Goal: Task Accomplishment & Management: Complete application form

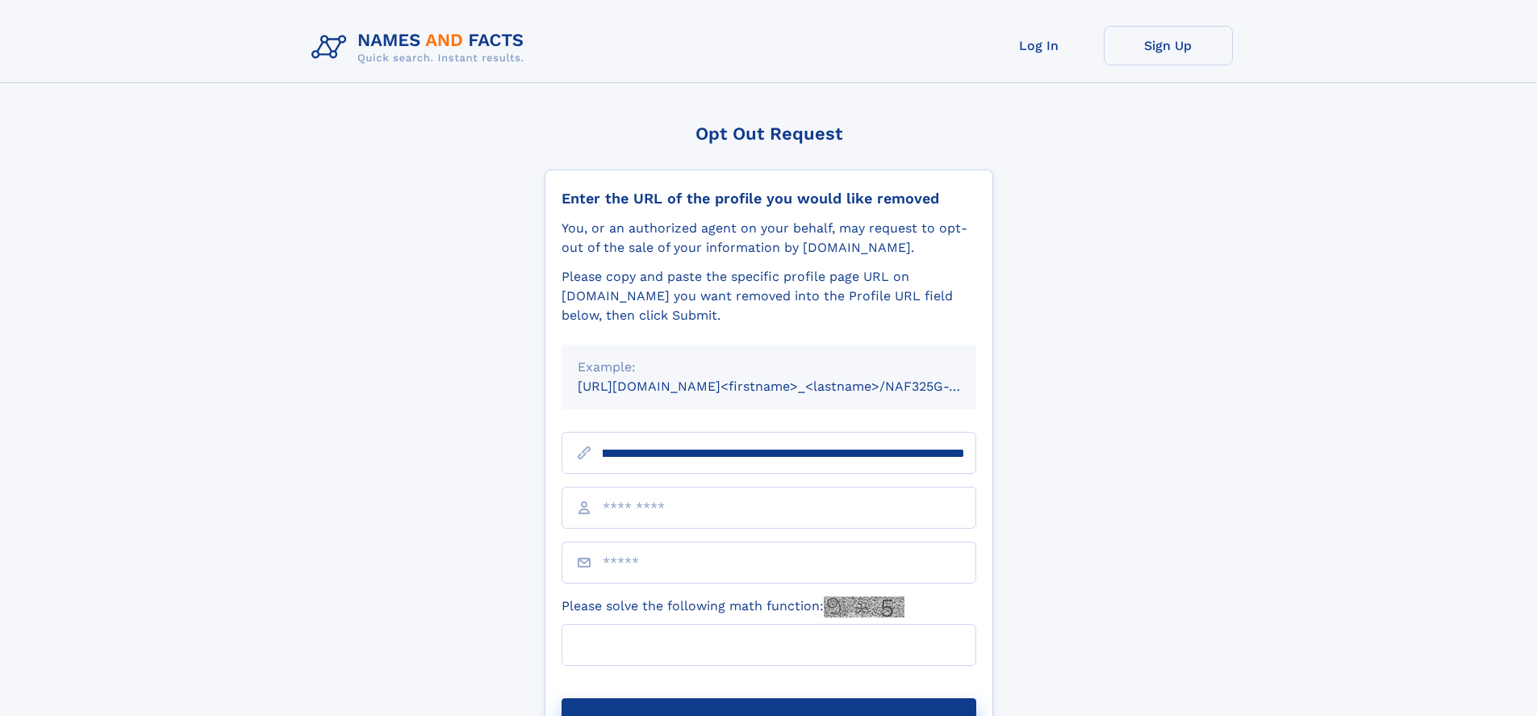
scroll to position [0, 192]
type input "**********"
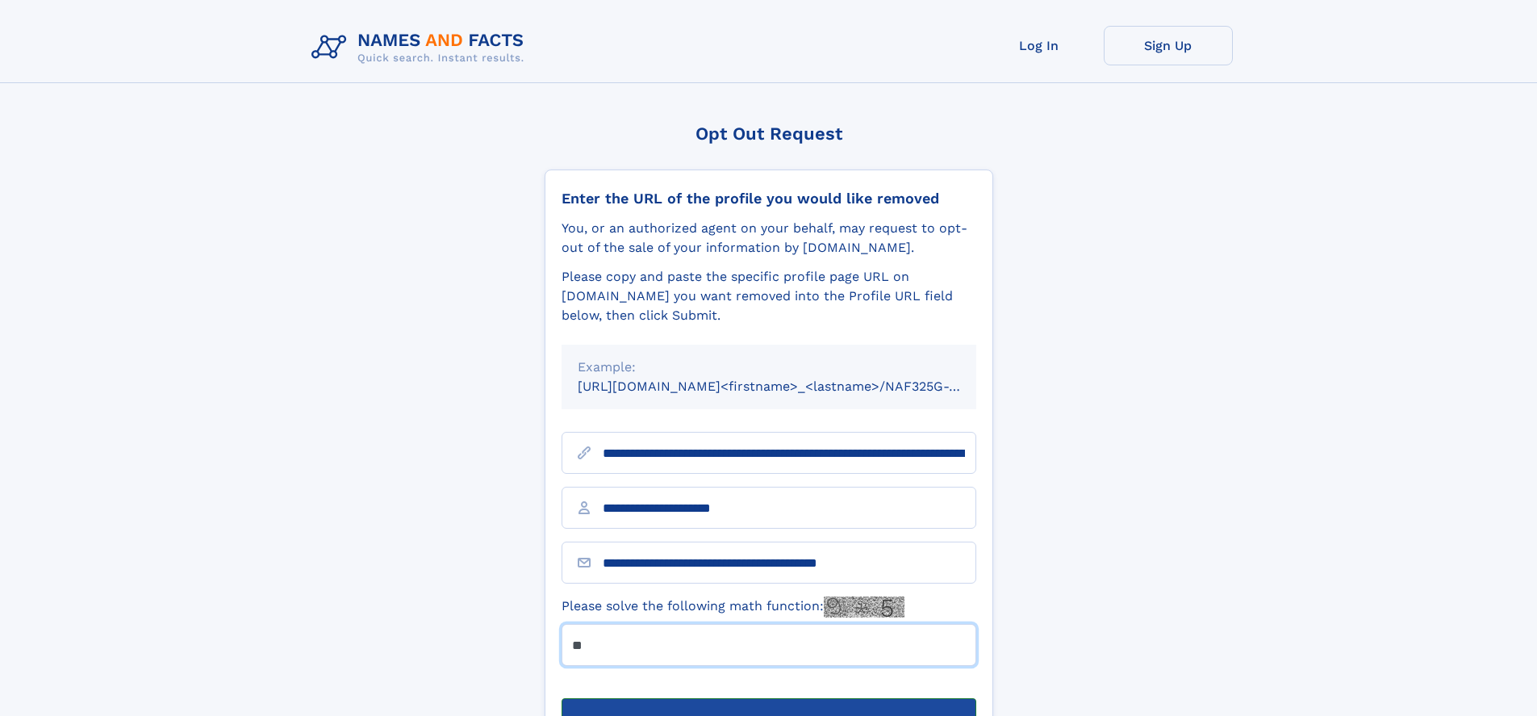
type input "**"
click at [768, 698] on button "Submit Opt Out Request" at bounding box center [769, 724] width 415 height 52
